Goal: Navigation & Orientation: Understand site structure

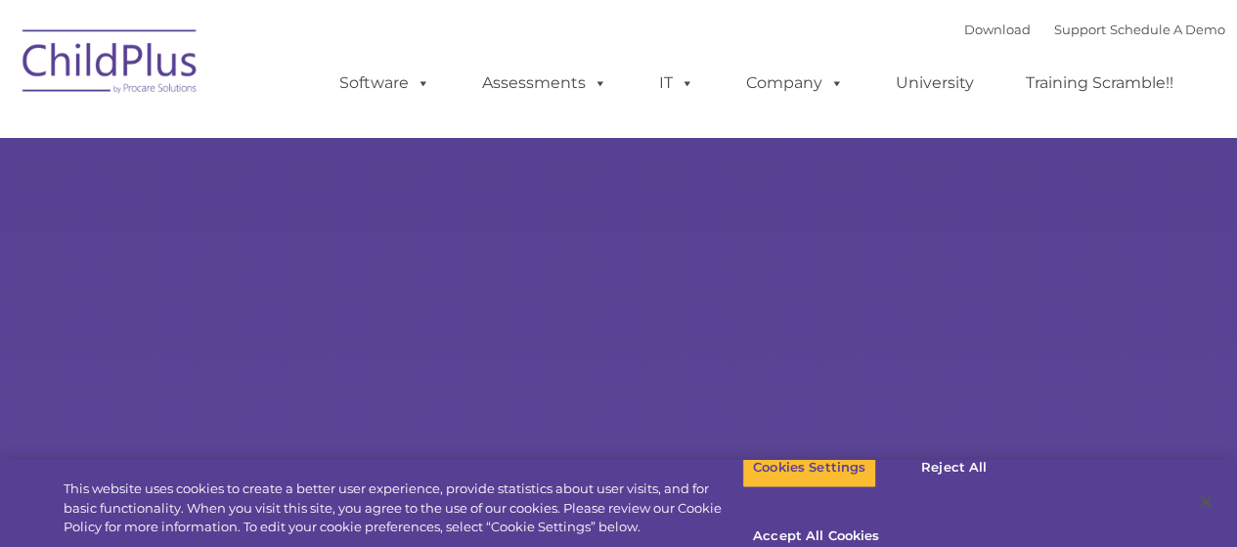
select select "MEDIUM"
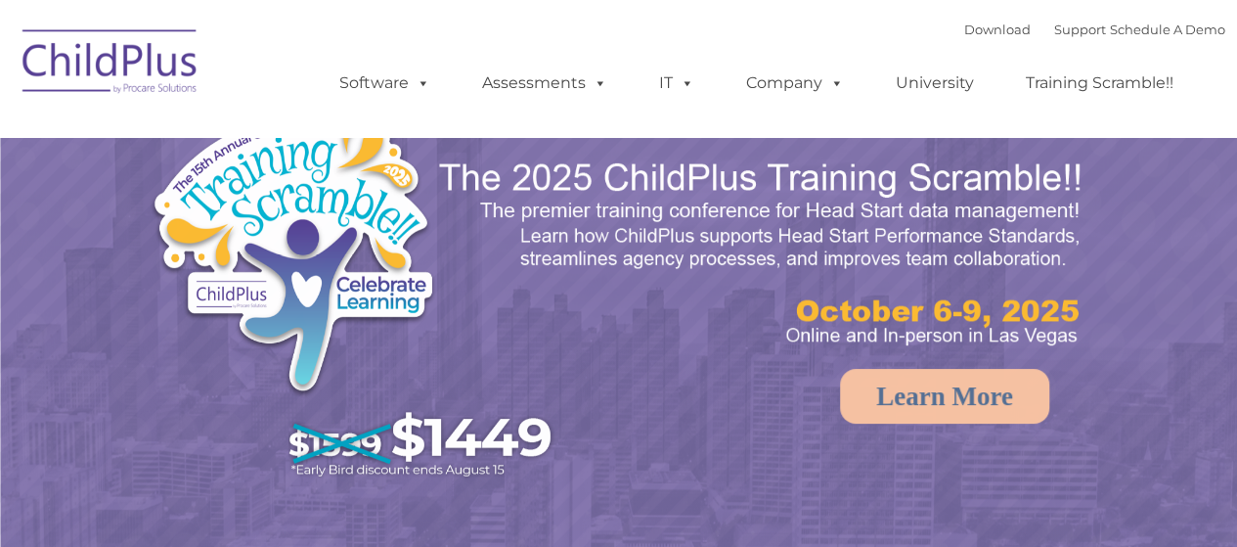
select select "MEDIUM"
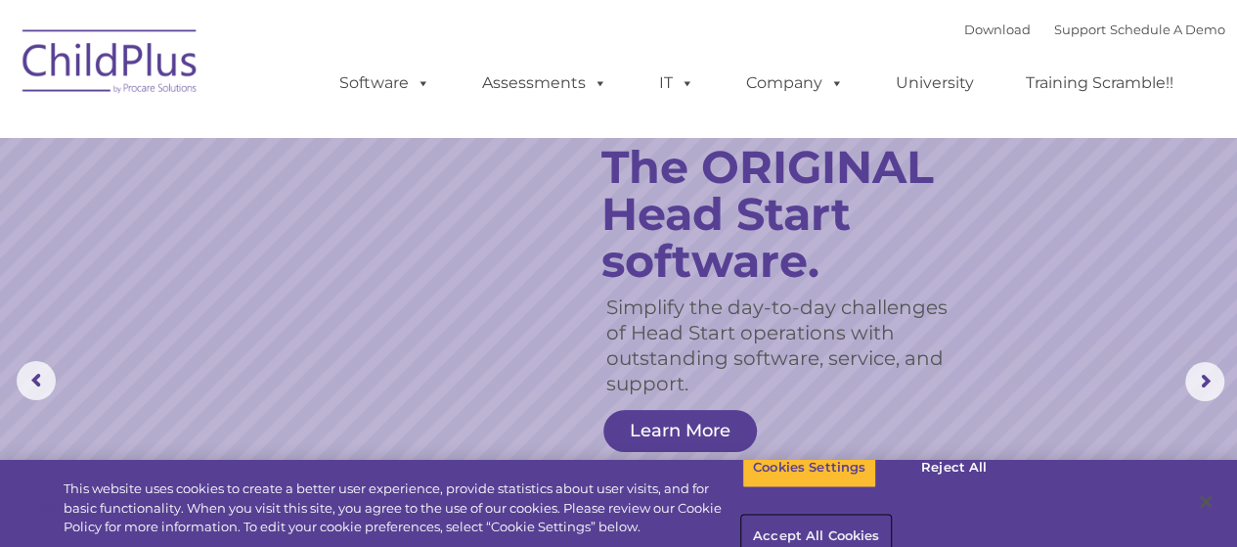
click at [890, 516] on button "Accept All Cookies" at bounding box center [816, 536] width 148 height 41
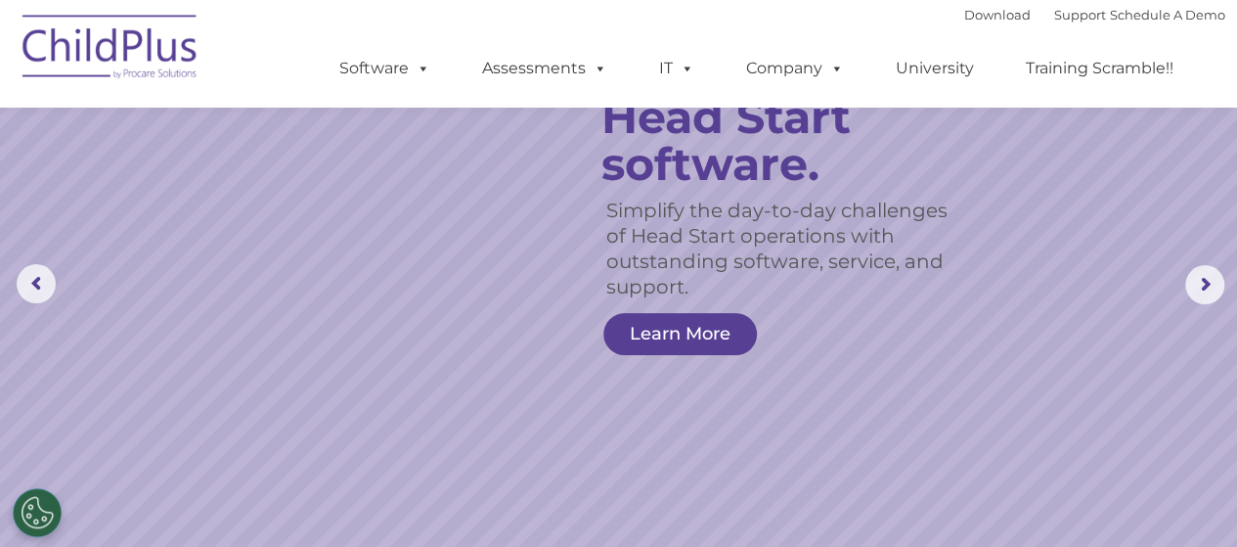
scroll to position [58, 0]
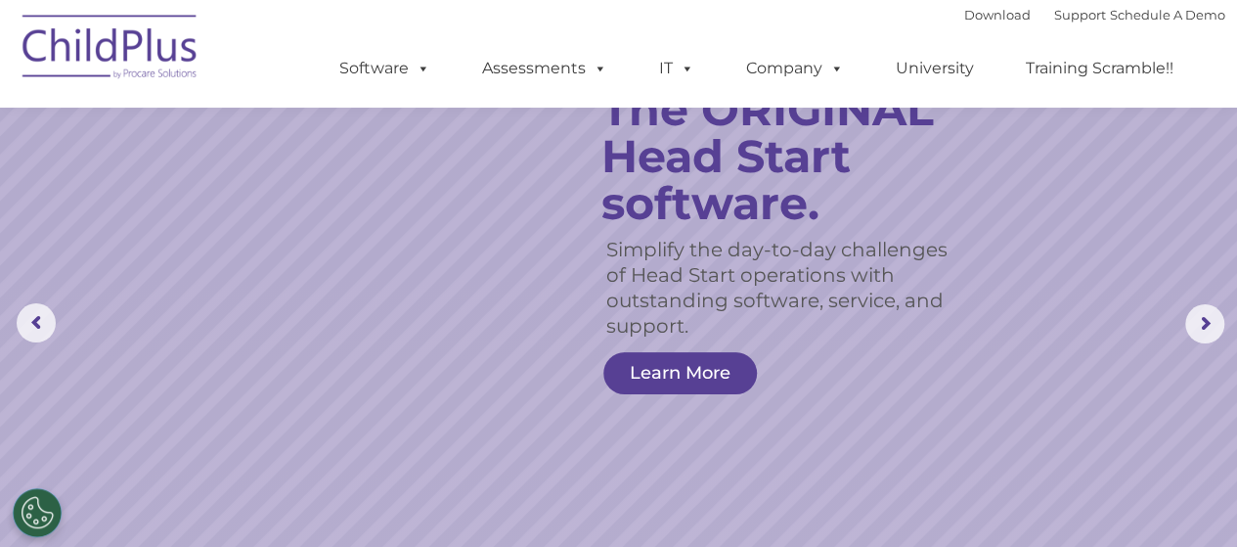
click at [320, 30] on ul "Software ChildPlus: The original and most widely-used Head Start data managemen…" at bounding box center [762, 68] width 925 height 78
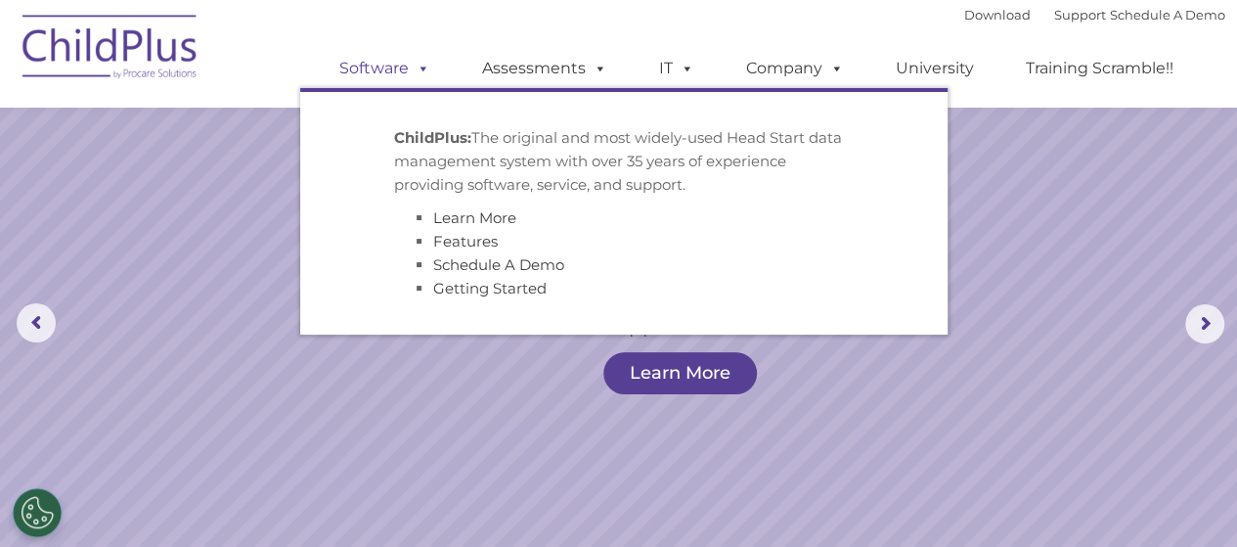
click at [378, 68] on link "Software" at bounding box center [385, 68] width 130 height 39
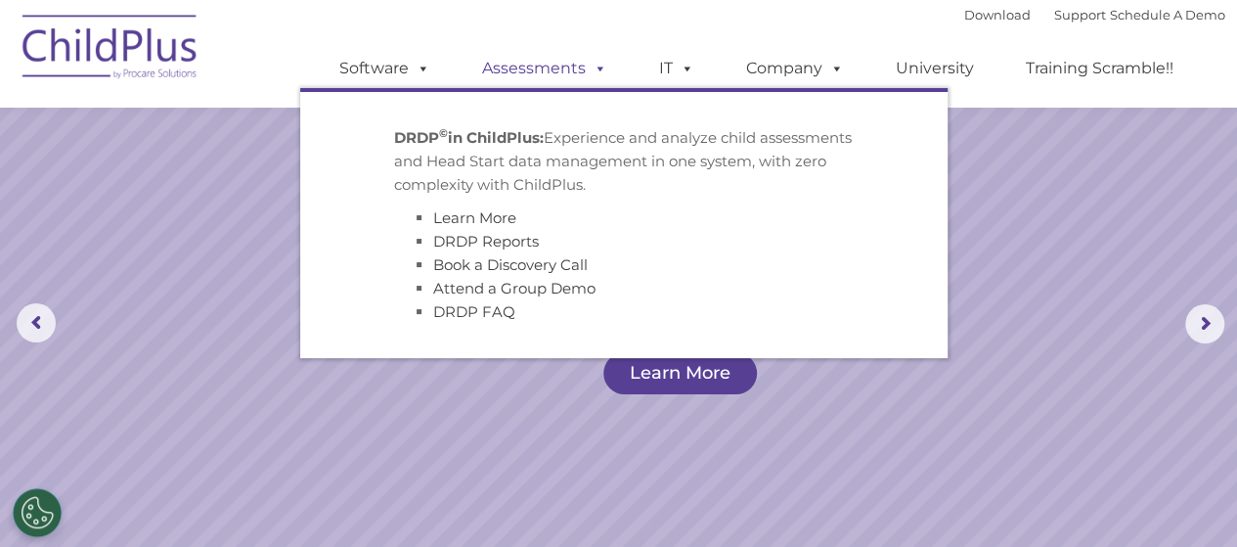
click at [563, 72] on link "Assessments" at bounding box center [545, 68] width 164 height 39
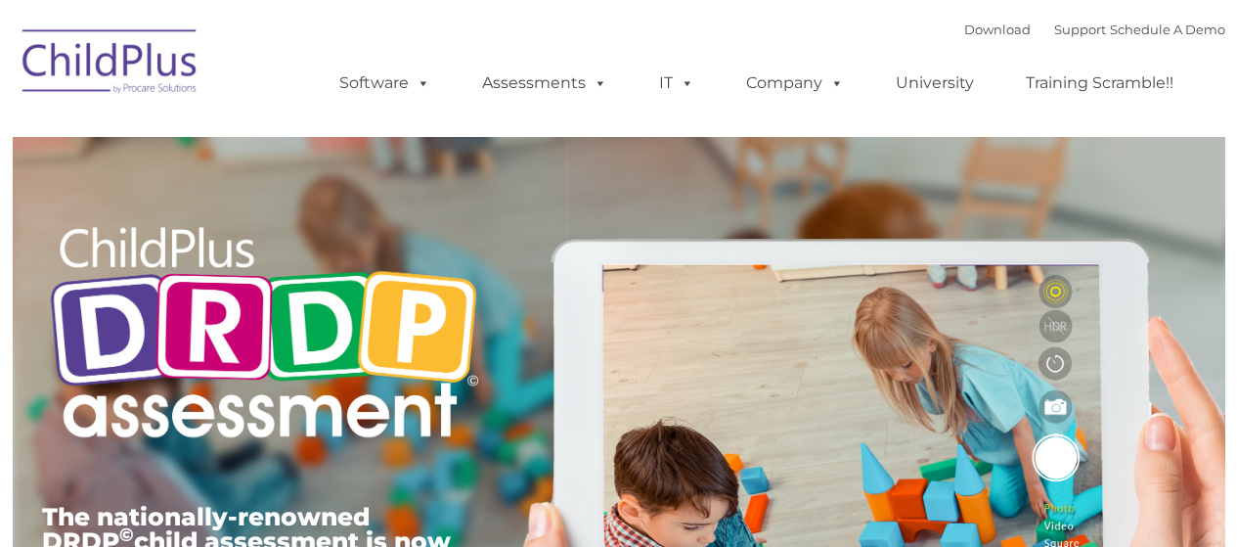
type input ""
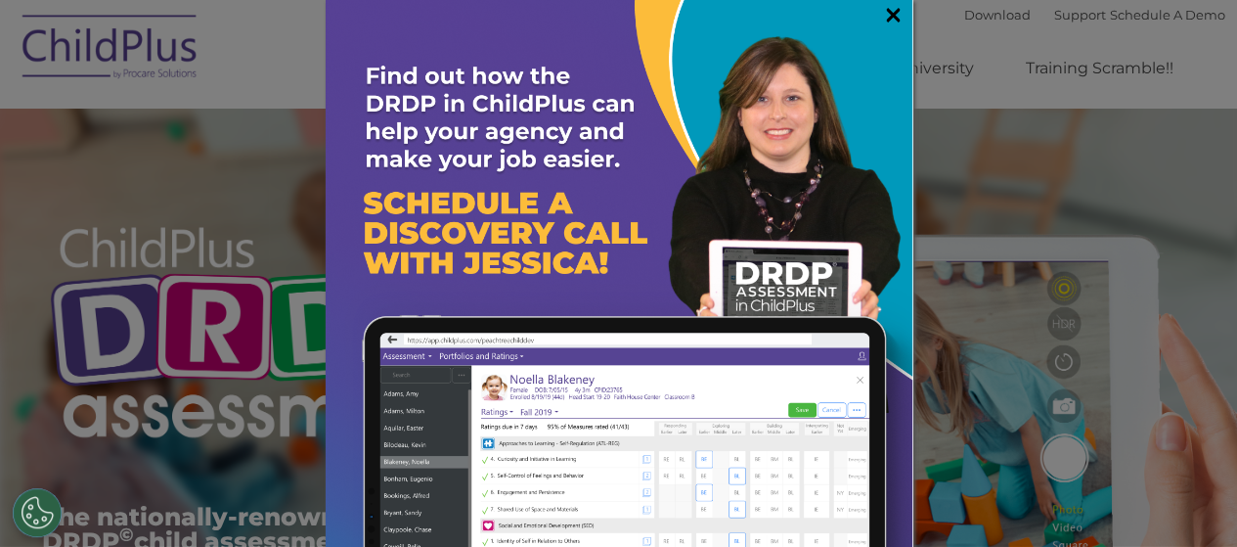
click at [882, 14] on link "×" at bounding box center [893, 15] width 22 height 20
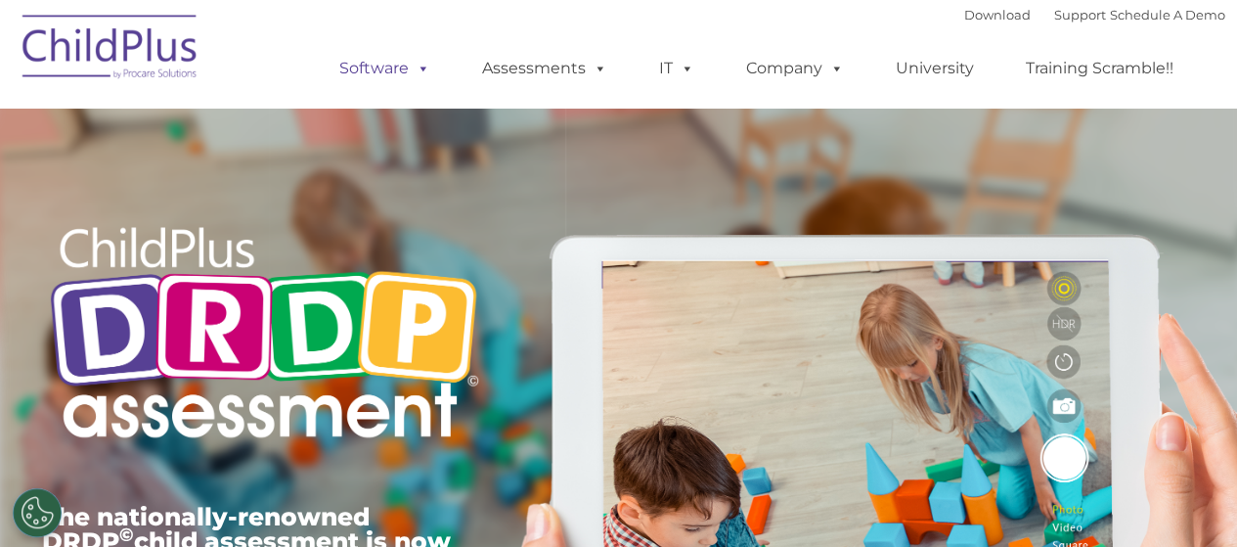
click at [391, 73] on link "Software" at bounding box center [385, 68] width 130 height 39
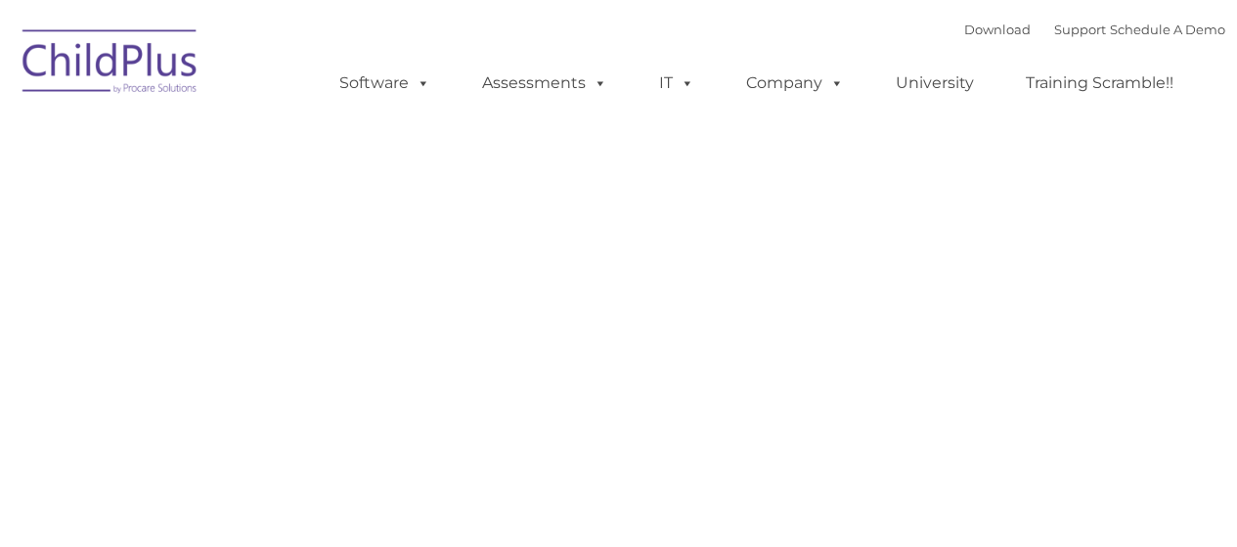
type input ""
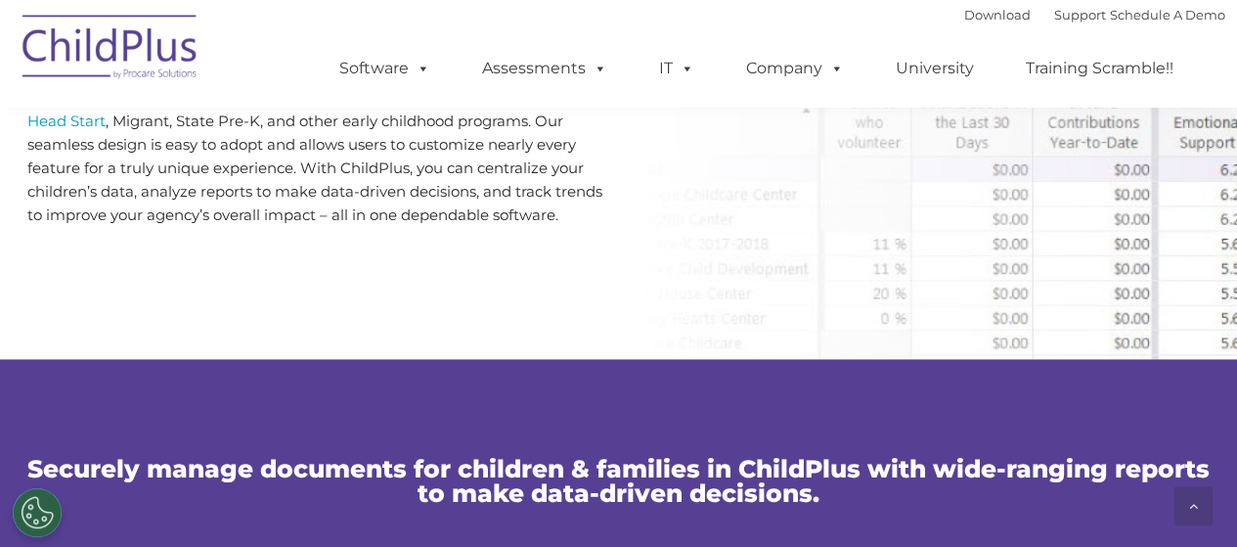
scroll to position [1092, 0]
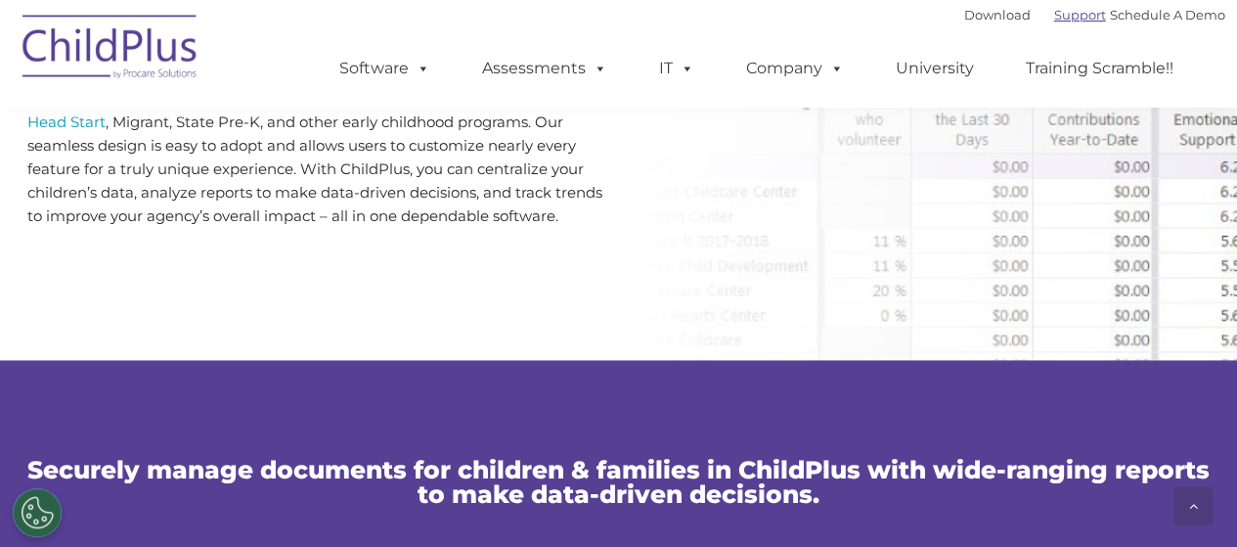
click at [1054, 19] on link "Support" at bounding box center [1080, 15] width 52 height 16
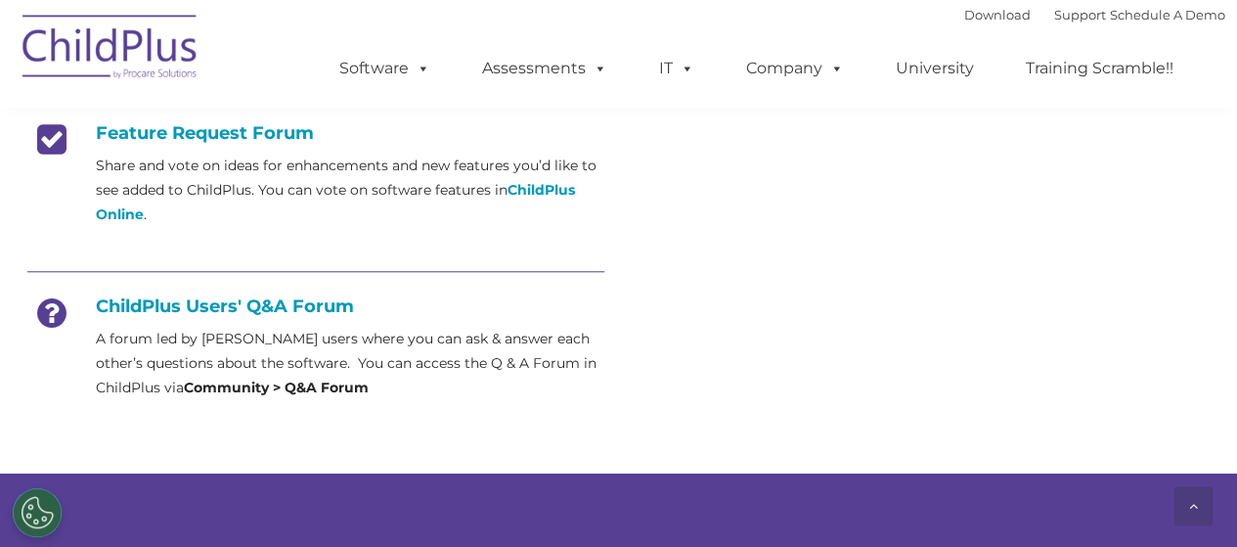
scroll to position [818, 0]
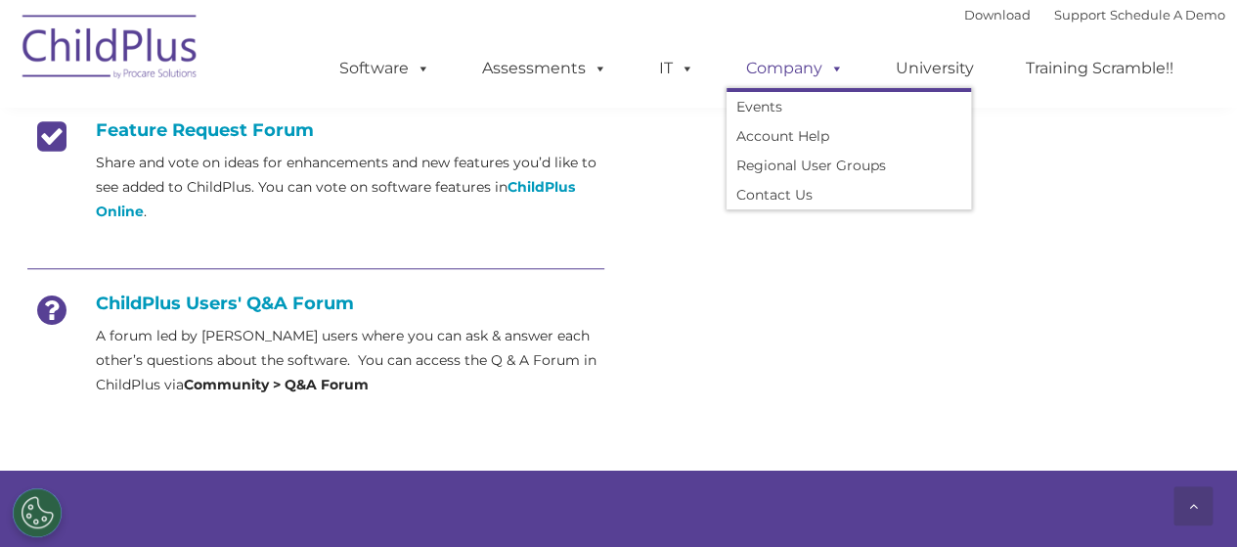
click at [803, 63] on link "Company" at bounding box center [795, 68] width 137 height 39
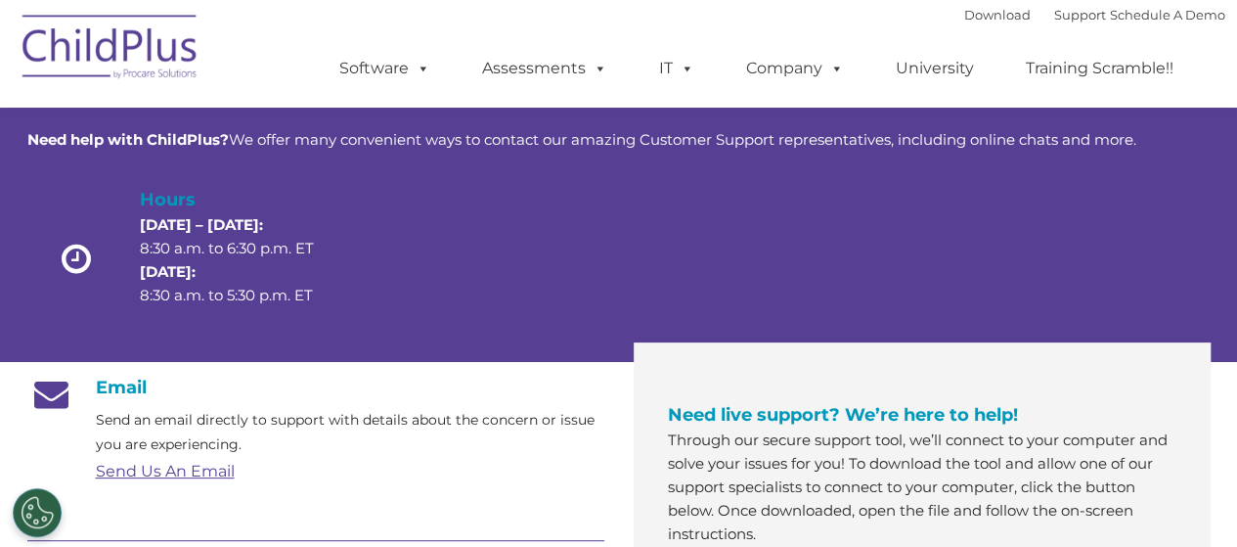
scroll to position [102, 0]
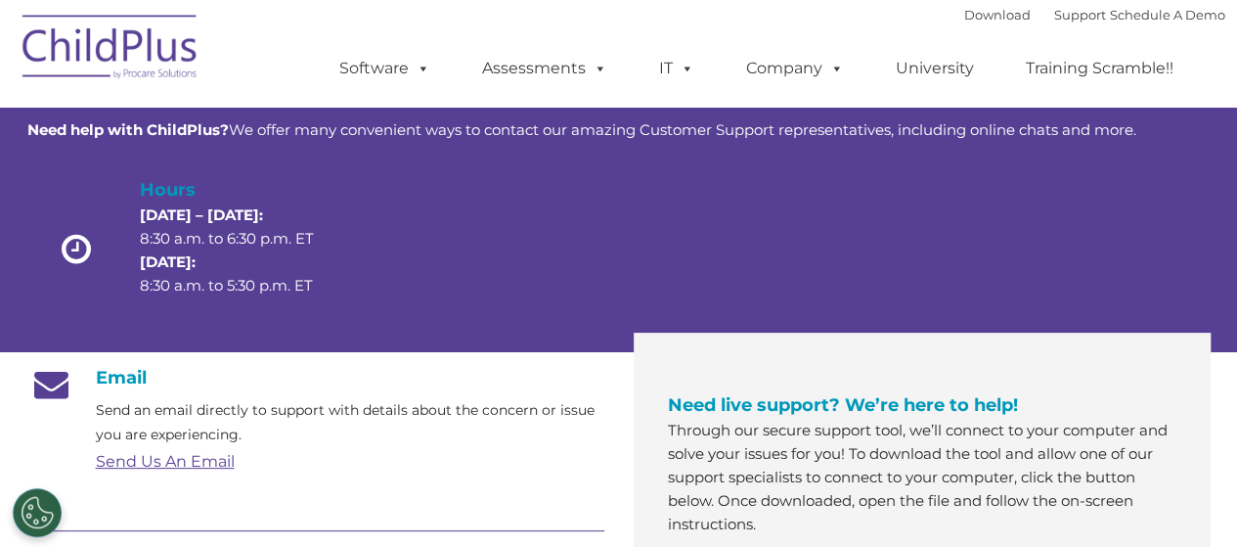
click at [151, 66] on img at bounding box center [111, 50] width 196 height 98
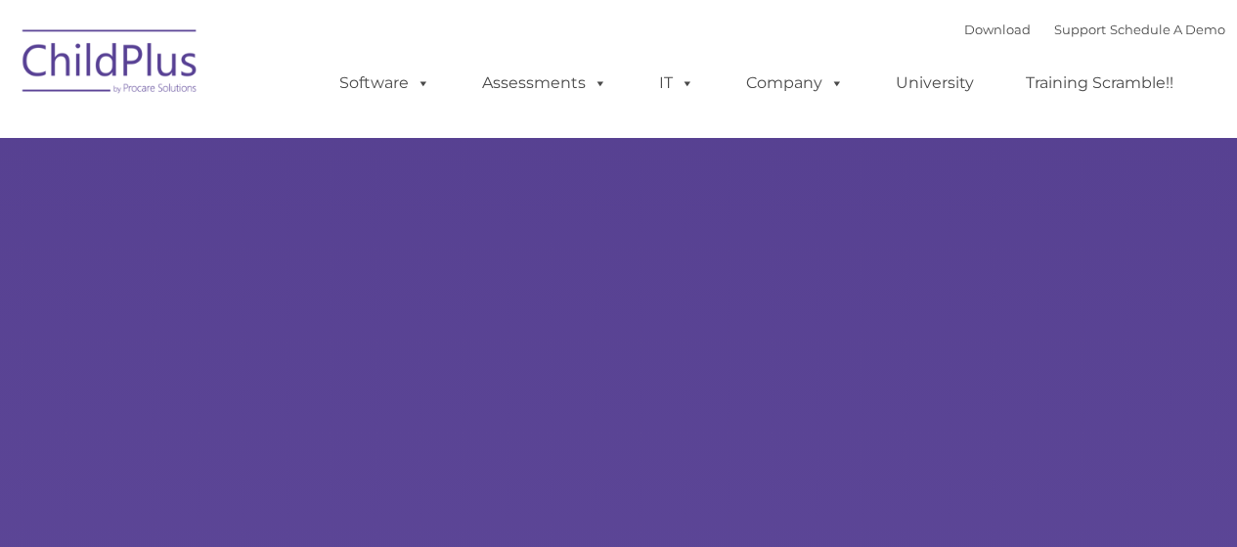
type input ""
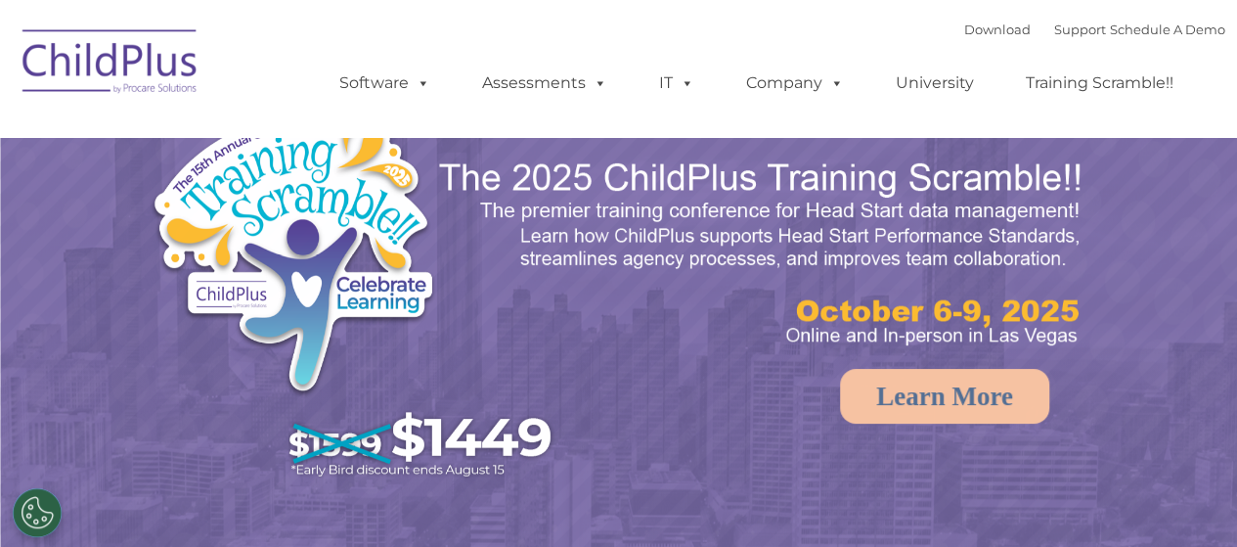
select select "MEDIUM"
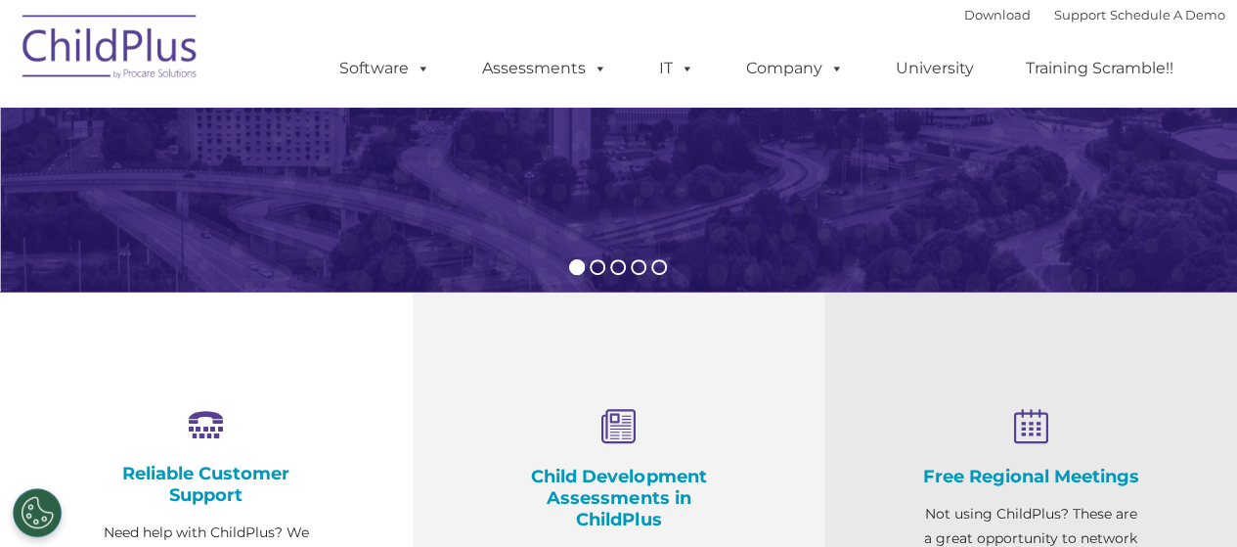
scroll to position [384, 0]
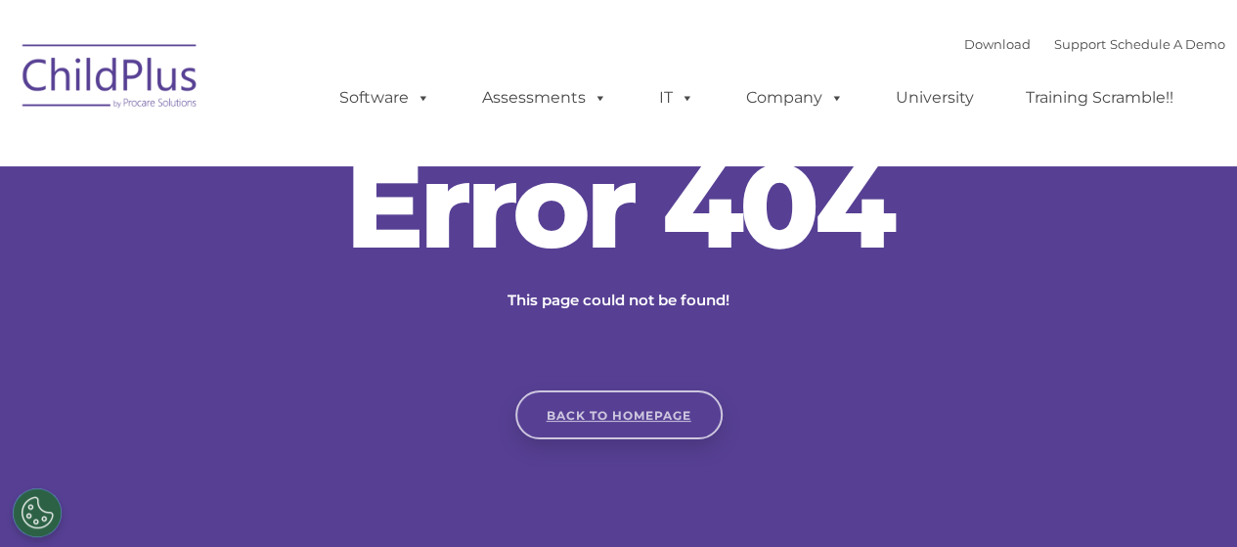
click at [684, 412] on link "Back to homepage" at bounding box center [618, 414] width 207 height 49
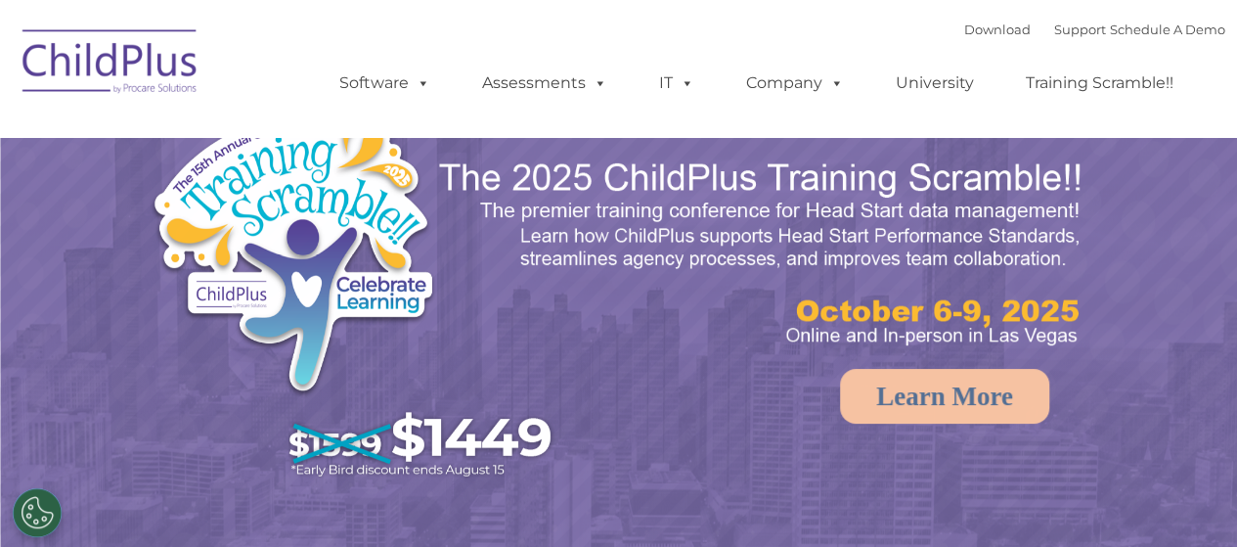
select select "MEDIUM"
